Goal: Information Seeking & Learning: Learn about a topic

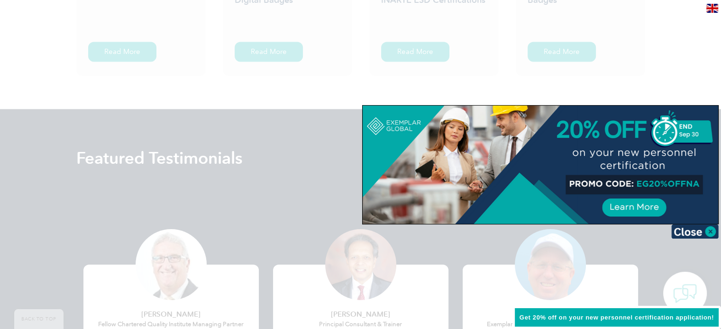
scroll to position [1753, 0]
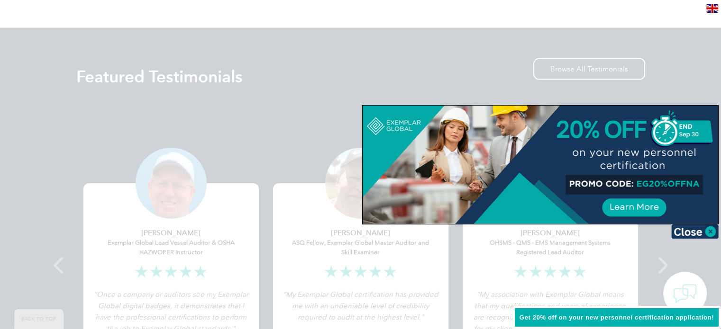
click at [339, 92] on div at bounding box center [360, 164] width 721 height 329
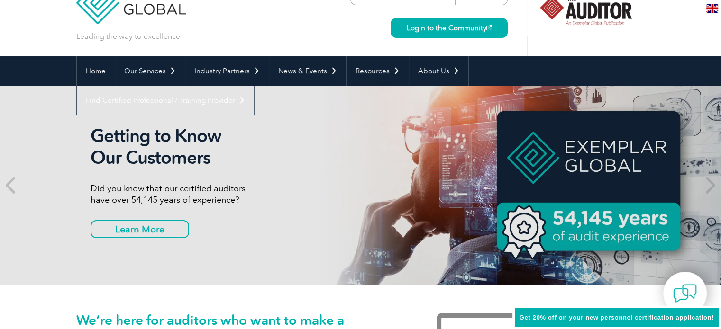
scroll to position [0, 0]
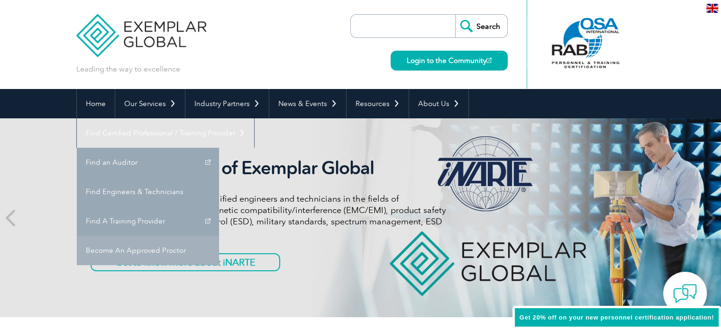
click at [219, 236] on link "Become An Approved Proctor" at bounding box center [148, 250] width 142 height 29
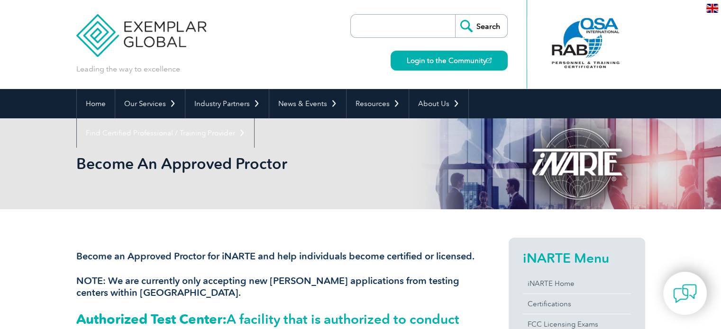
click at [411, 24] on input "search" at bounding box center [405, 26] width 100 height 23
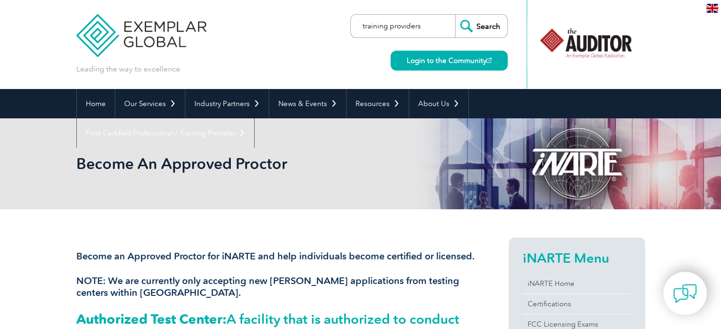
type input "training providers"
click at [455, 15] on input "Search" at bounding box center [481, 26] width 52 height 23
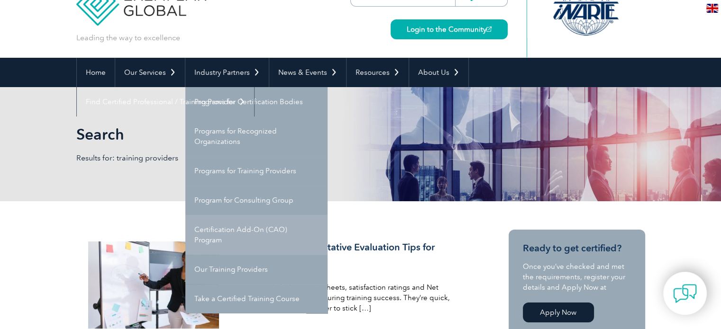
scroll to position [47, 0]
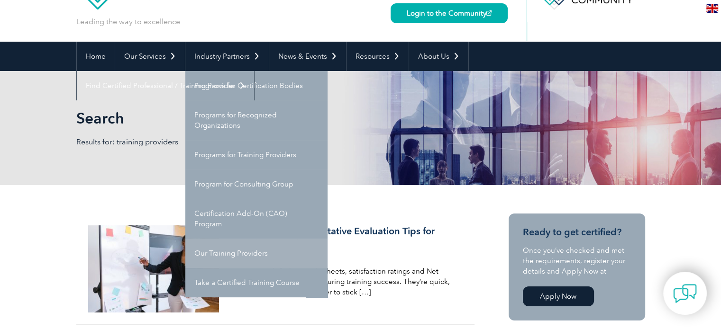
click at [229, 253] on link "Our Training Providers" at bounding box center [256, 253] width 142 height 29
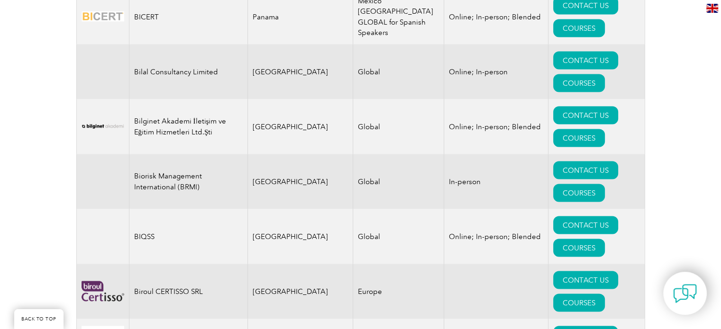
scroll to position [1832, 0]
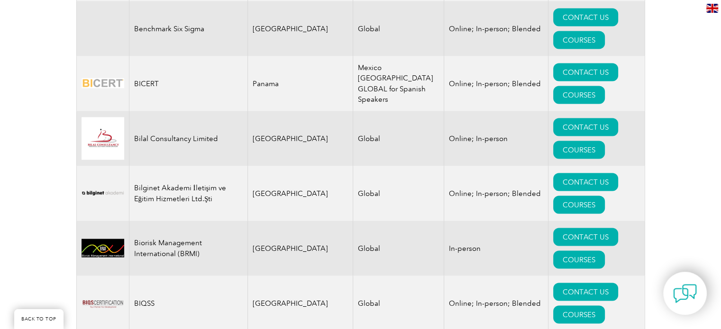
drag, startPoint x: 135, startPoint y: 119, endPoint x: 185, endPoint y: 117, distance: 50.7
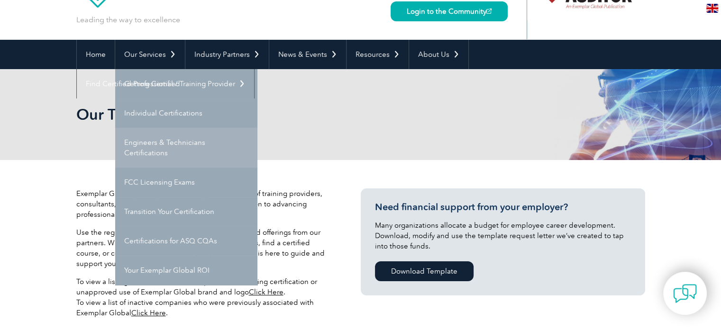
scroll to position [47, 0]
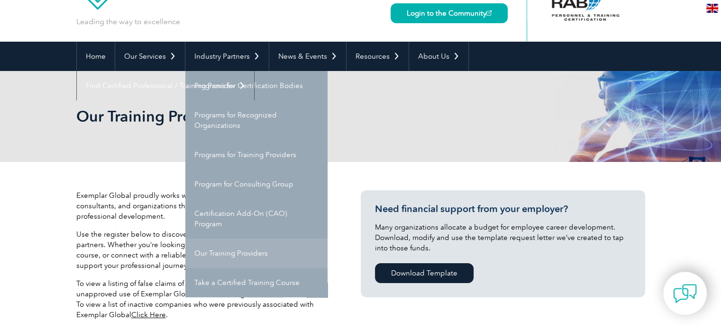
click at [227, 253] on link "Our Training Providers" at bounding box center [256, 253] width 142 height 29
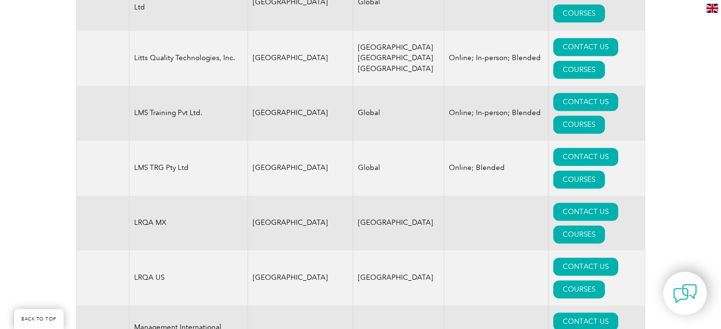
scroll to position [11923, 0]
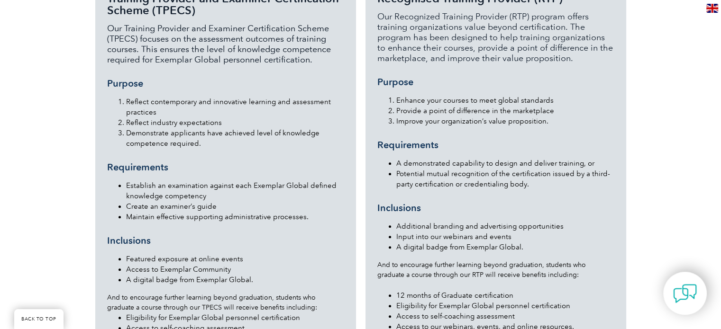
scroll to position [995, 0]
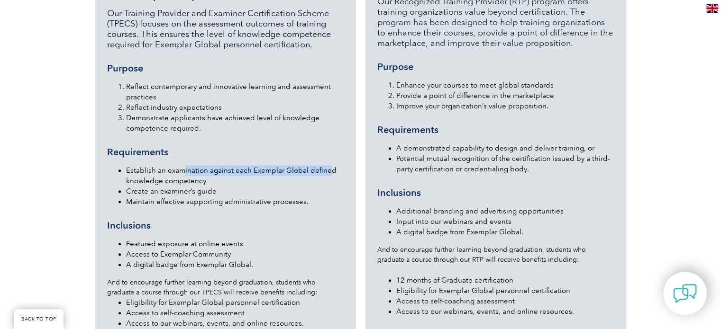
drag, startPoint x: 186, startPoint y: 149, endPoint x: 327, endPoint y: 148, distance: 141.2
click at [327, 165] on li "Establish an examination against each Exemplar Global defined knowledge compete…" at bounding box center [235, 175] width 218 height 21
drag, startPoint x: 266, startPoint y: 159, endPoint x: 225, endPoint y: 161, distance: 41.3
click at [266, 165] on li "Establish an examination against each Exemplar Global defined knowledge compete…" at bounding box center [235, 175] width 218 height 21
drag, startPoint x: 126, startPoint y: 171, endPoint x: 227, endPoint y: 170, distance: 101.4
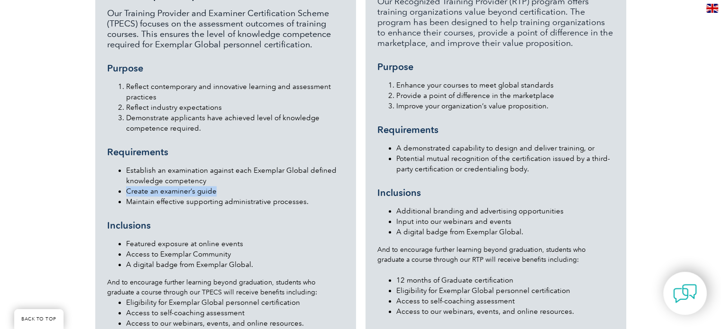
click at [227, 186] on li "Create an examiner’s guide" at bounding box center [235, 191] width 218 height 10
drag, startPoint x: 125, startPoint y: 180, endPoint x: 305, endPoint y: 182, distance: 180.1
click at [305, 182] on ul "Establish an examination against each Exemplar Global defined knowledge compete…" at bounding box center [225, 186] width 237 height 42
click at [588, 180] on div "Recognised Training Provider (RTP) Our Recognized Training Provider (RTP) progr…" at bounding box center [495, 144] width 237 height 360
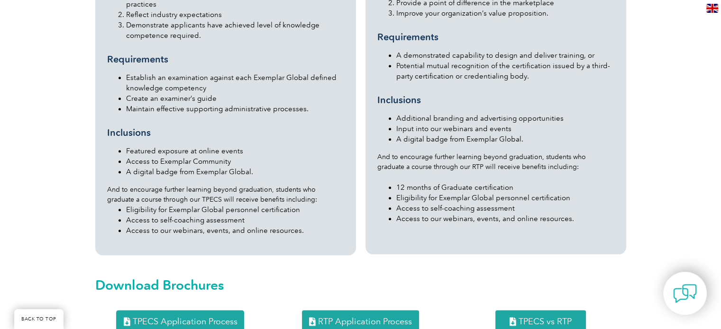
scroll to position [1090, 0]
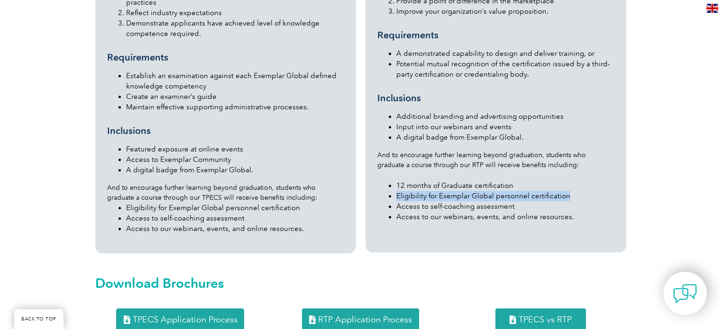
drag, startPoint x: 396, startPoint y: 174, endPoint x: 579, endPoint y: 176, distance: 182.9
click at [579, 191] on li "Eligibility for Exemplar Global personnel certification" at bounding box center [505, 196] width 218 height 10
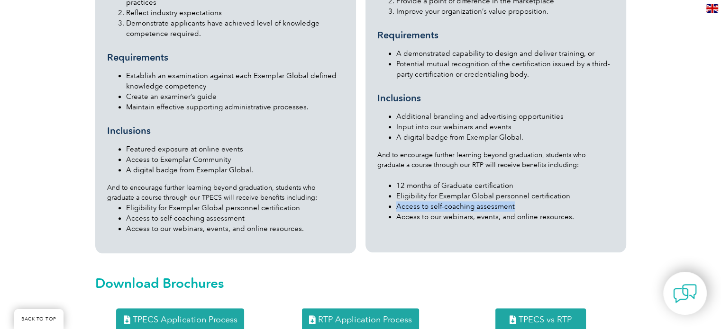
drag, startPoint x: 396, startPoint y: 188, endPoint x: 517, endPoint y: 187, distance: 121.8
click at [517, 201] on li "Access to self-coaching assessment" at bounding box center [505, 206] width 218 height 10
click at [638, 182] on section "Training Provider and Examiner Certification Scheme (TPECS) Our Training Provid…" at bounding box center [360, 55] width 569 height 405
click at [542, 316] on span "TPECS vs RTP" at bounding box center [544, 320] width 53 height 9
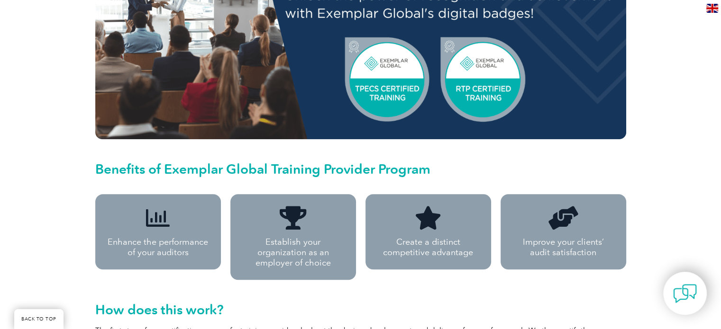
scroll to position [616, 0]
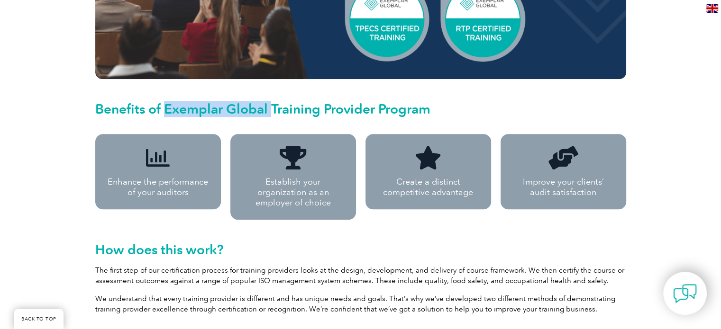
drag, startPoint x: 269, startPoint y: 100, endPoint x: 165, endPoint y: 100, distance: 104.2
click at [165, 101] on h2 "Benefits of Exemplar Global Training Provider Program" at bounding box center [360, 108] width 531 height 15
copy h2 "Exemplar Global"
click at [498, 265] on p "The first step of our certification process for training providers looks at the…" at bounding box center [360, 275] width 531 height 21
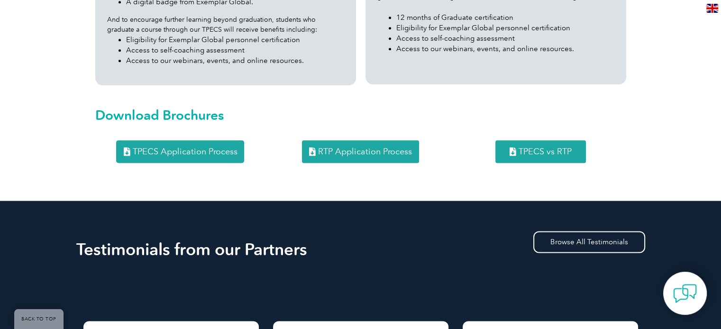
scroll to position [1137, 0]
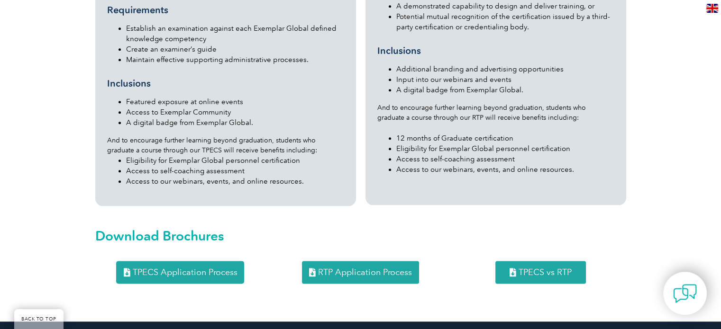
click at [383, 268] on span "RTP Application Process" at bounding box center [365, 272] width 94 height 9
